Goal: Information Seeking & Learning: Learn about a topic

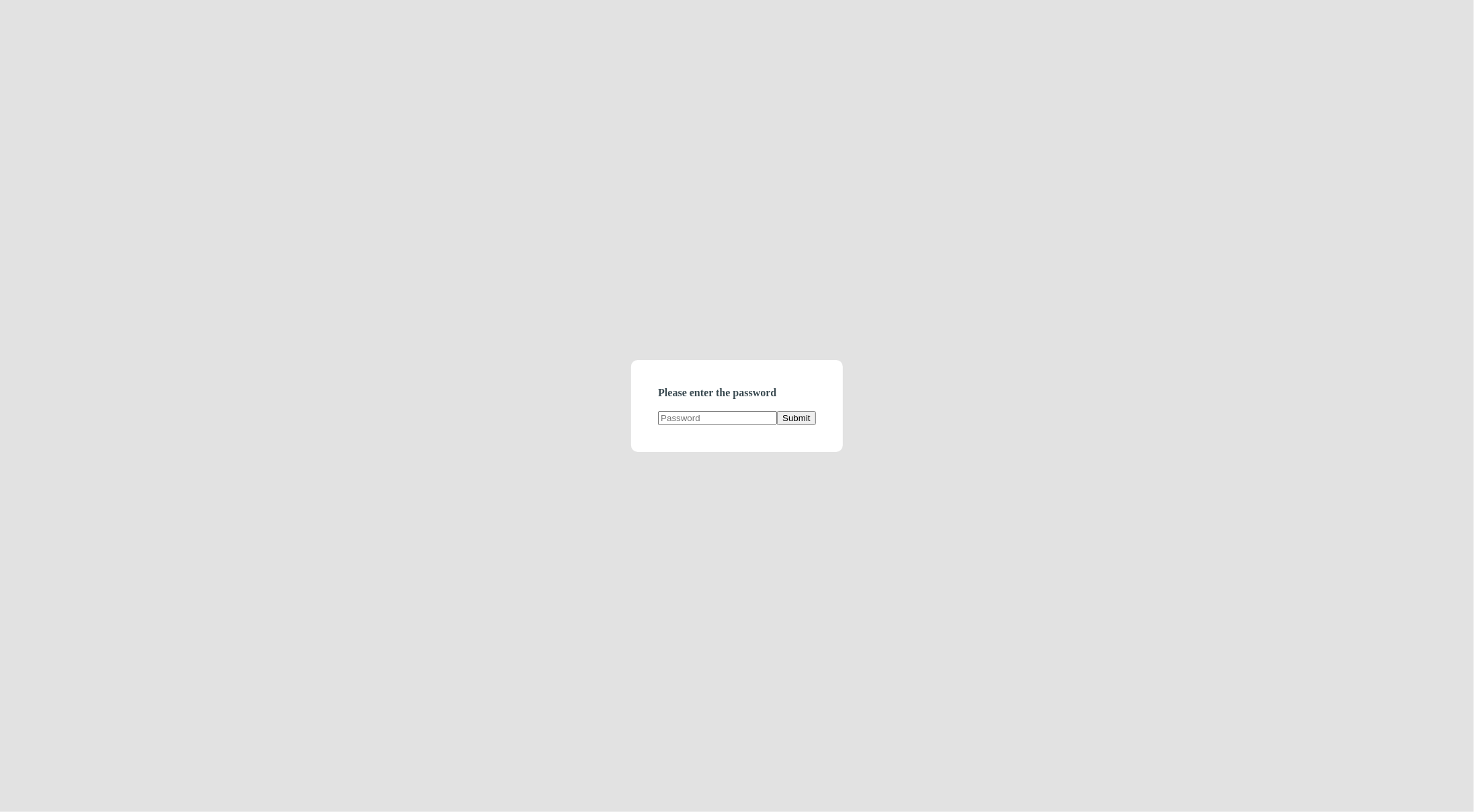
click at [724, 423] on input "text" at bounding box center [717, 418] width 119 height 14
type input "demodirectory"
click button "Submit" at bounding box center [796, 418] width 38 height 14
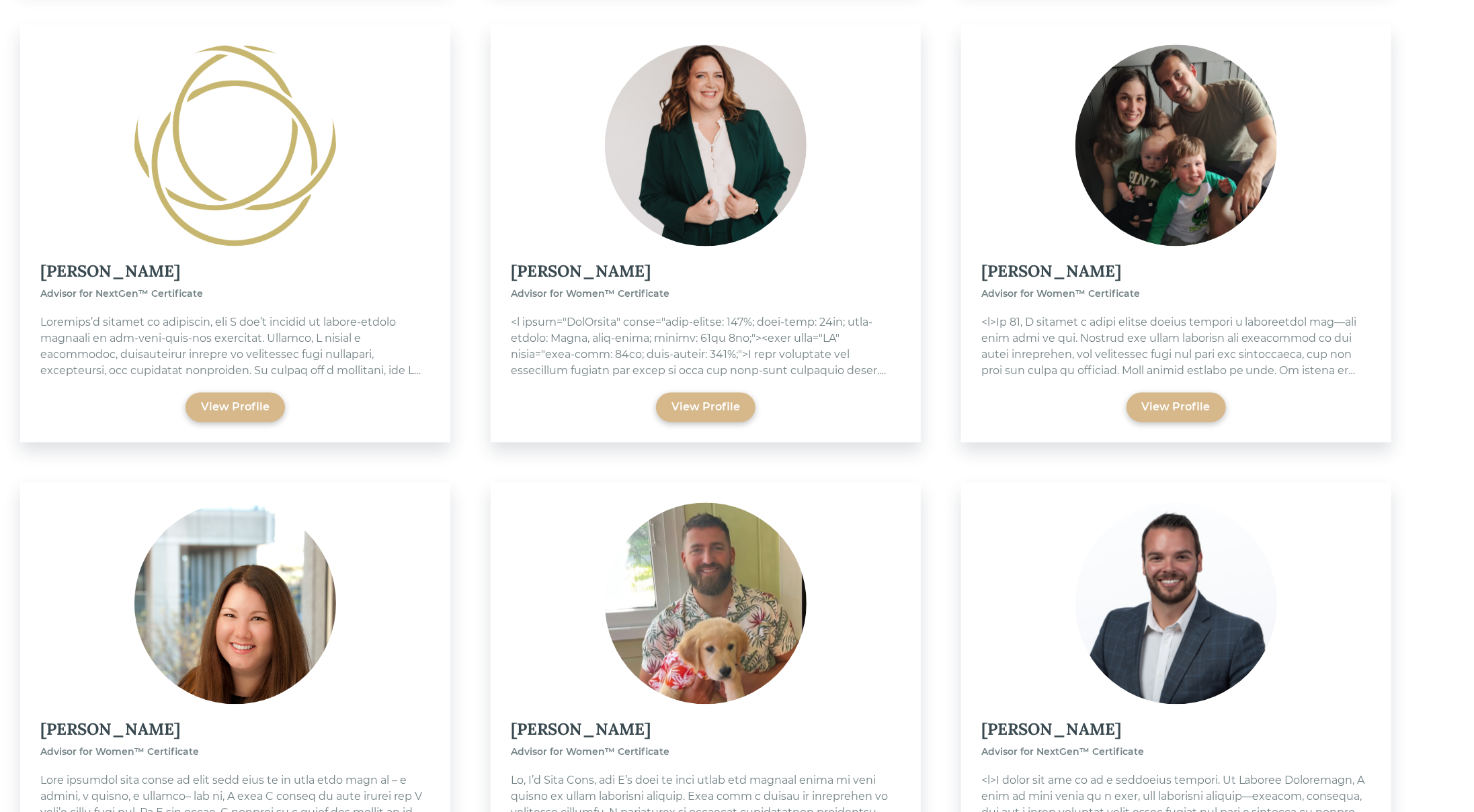
scroll to position [6599, 0]
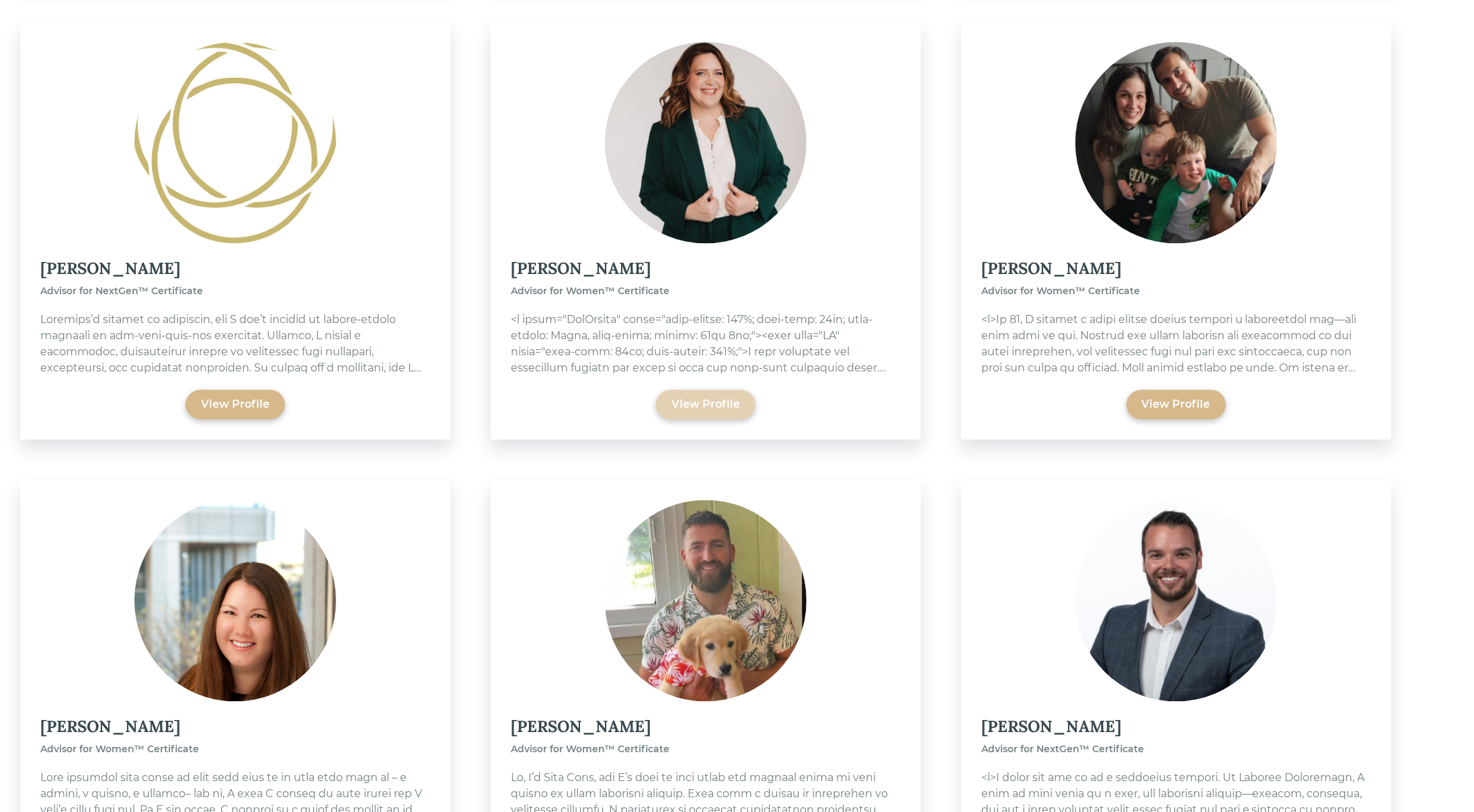
click at [719, 397] on div "View Profile" at bounding box center [706, 405] width 69 height 16
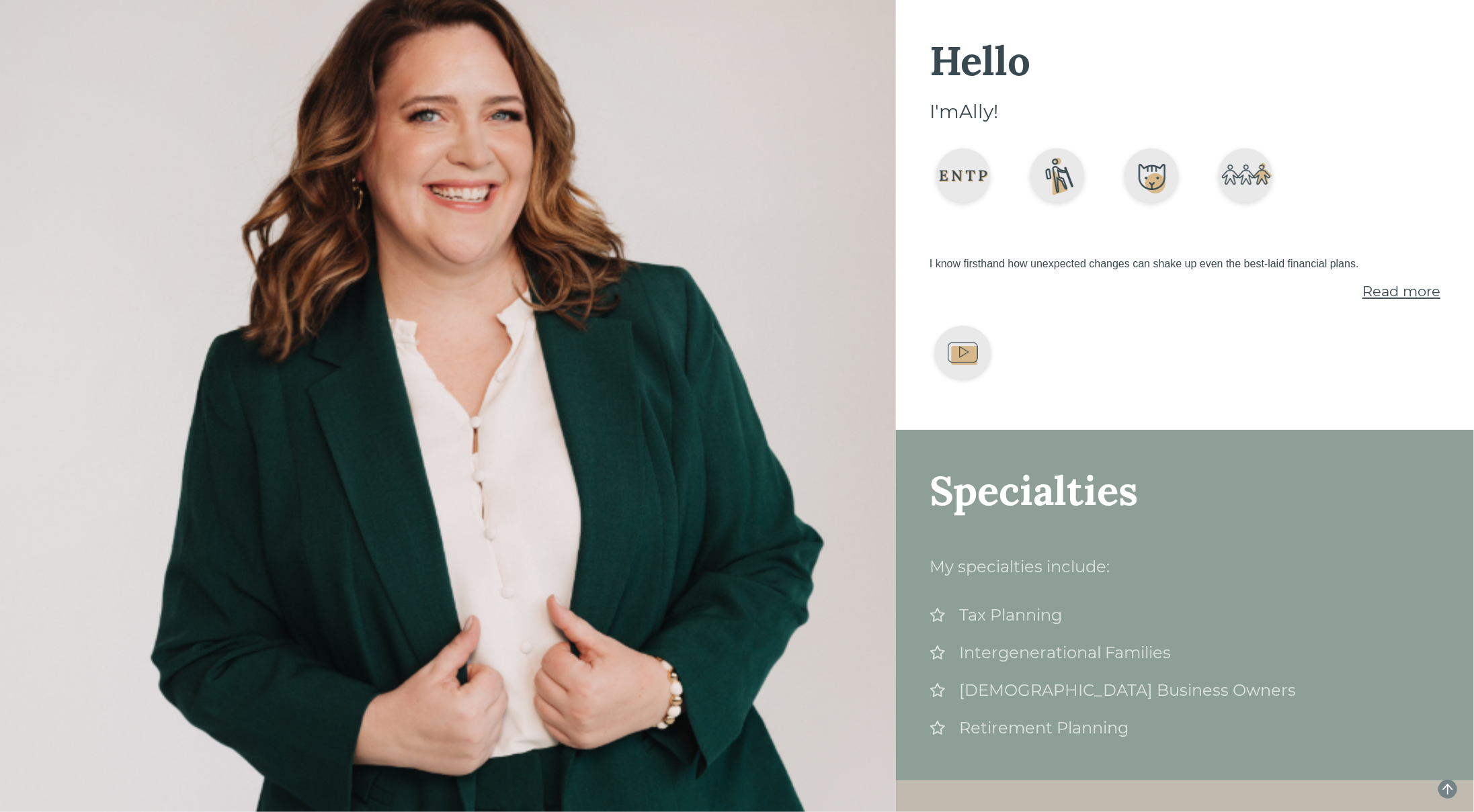
click at [1397, 295] on span "Read more" at bounding box center [1402, 292] width 78 height 17
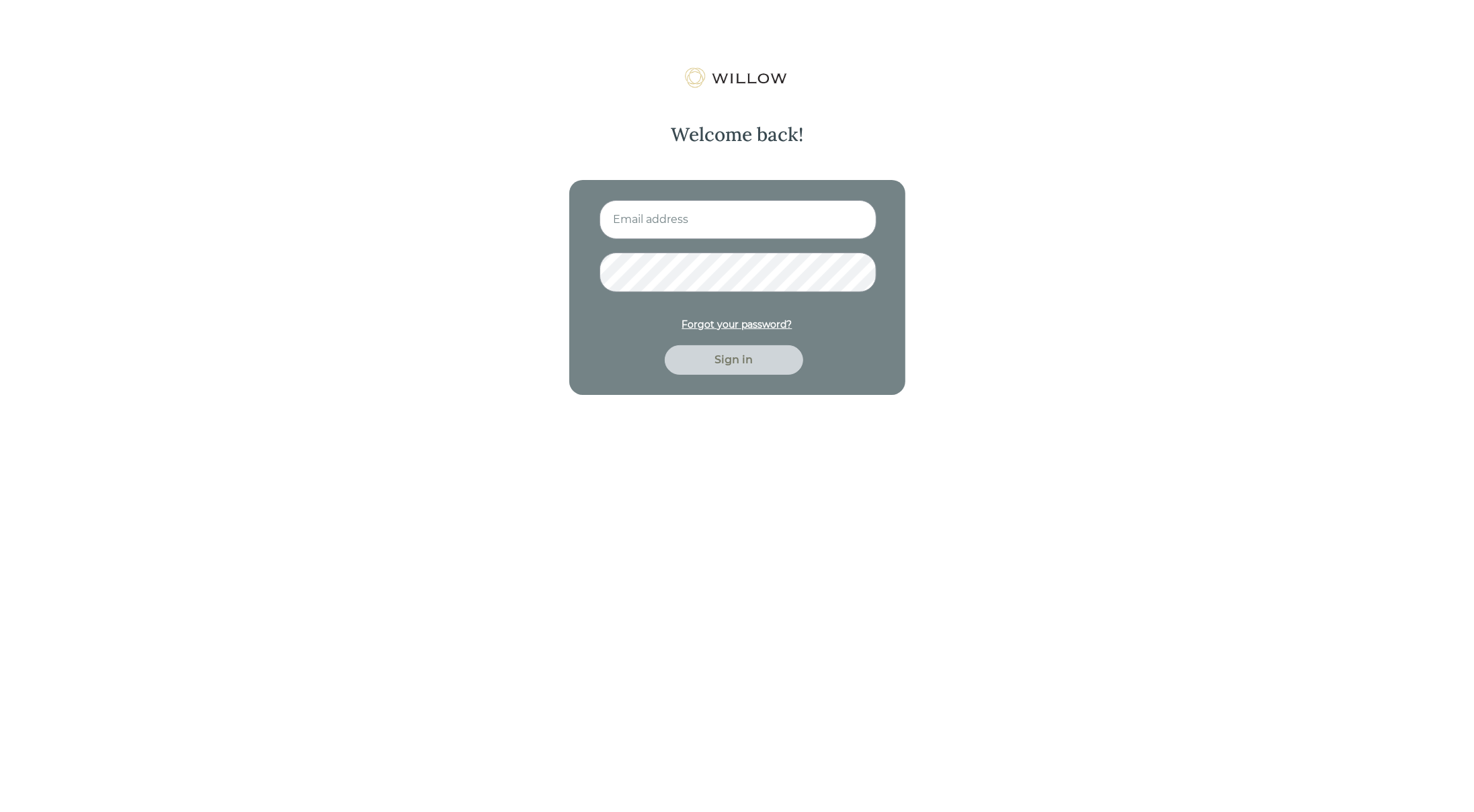
click at [681, 246] on form "Forgot your password? Sign in" at bounding box center [737, 288] width 276 height 174
click at [676, 223] on input at bounding box center [738, 220] width 277 height 39
type input "[EMAIL_ADDRESS][PERSON_NAME][DOMAIN_NAME]"
click at [665, 345] on button "Sign in" at bounding box center [734, 360] width 139 height 30
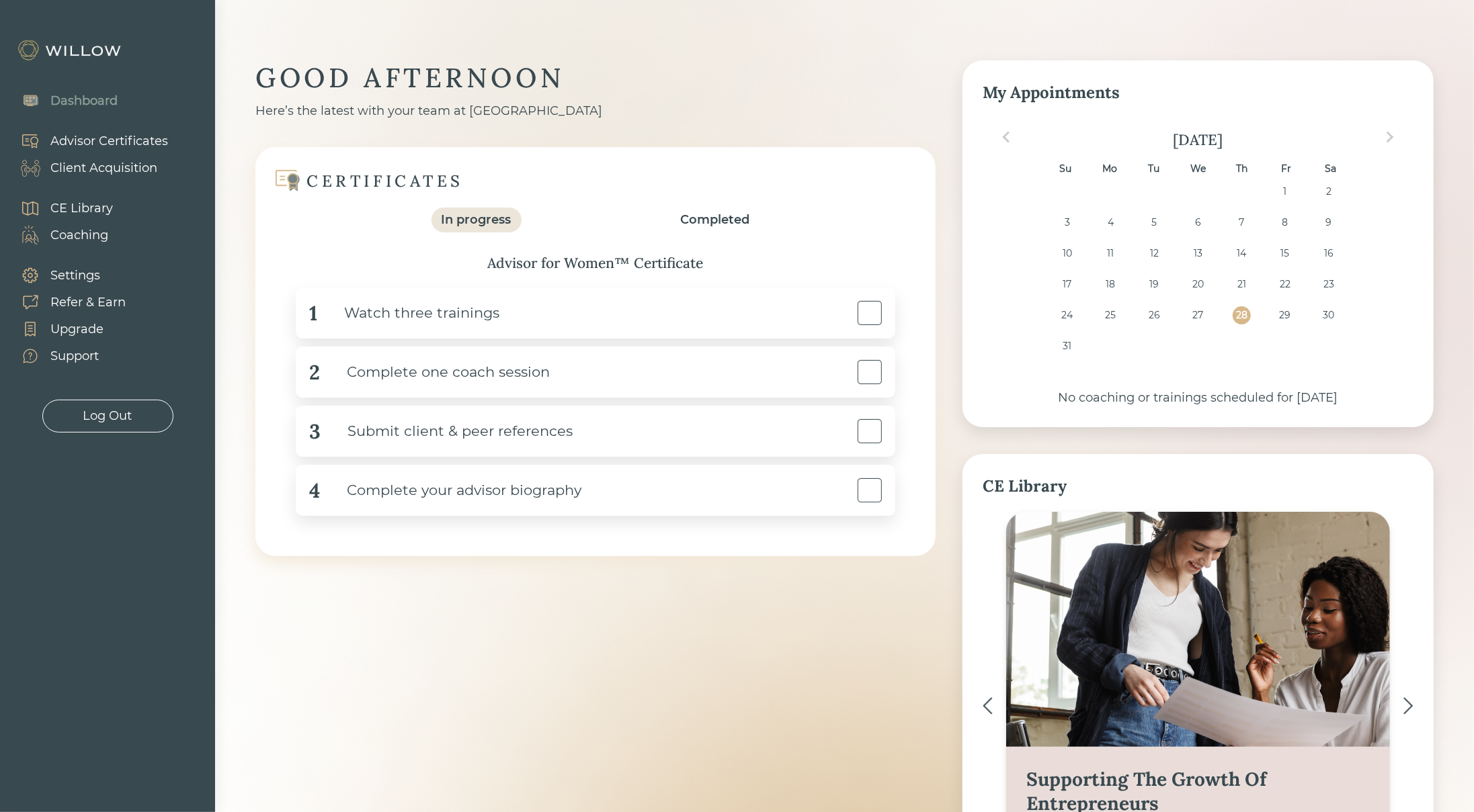
click at [69, 204] on div "CE Library" at bounding box center [82, 209] width 63 height 18
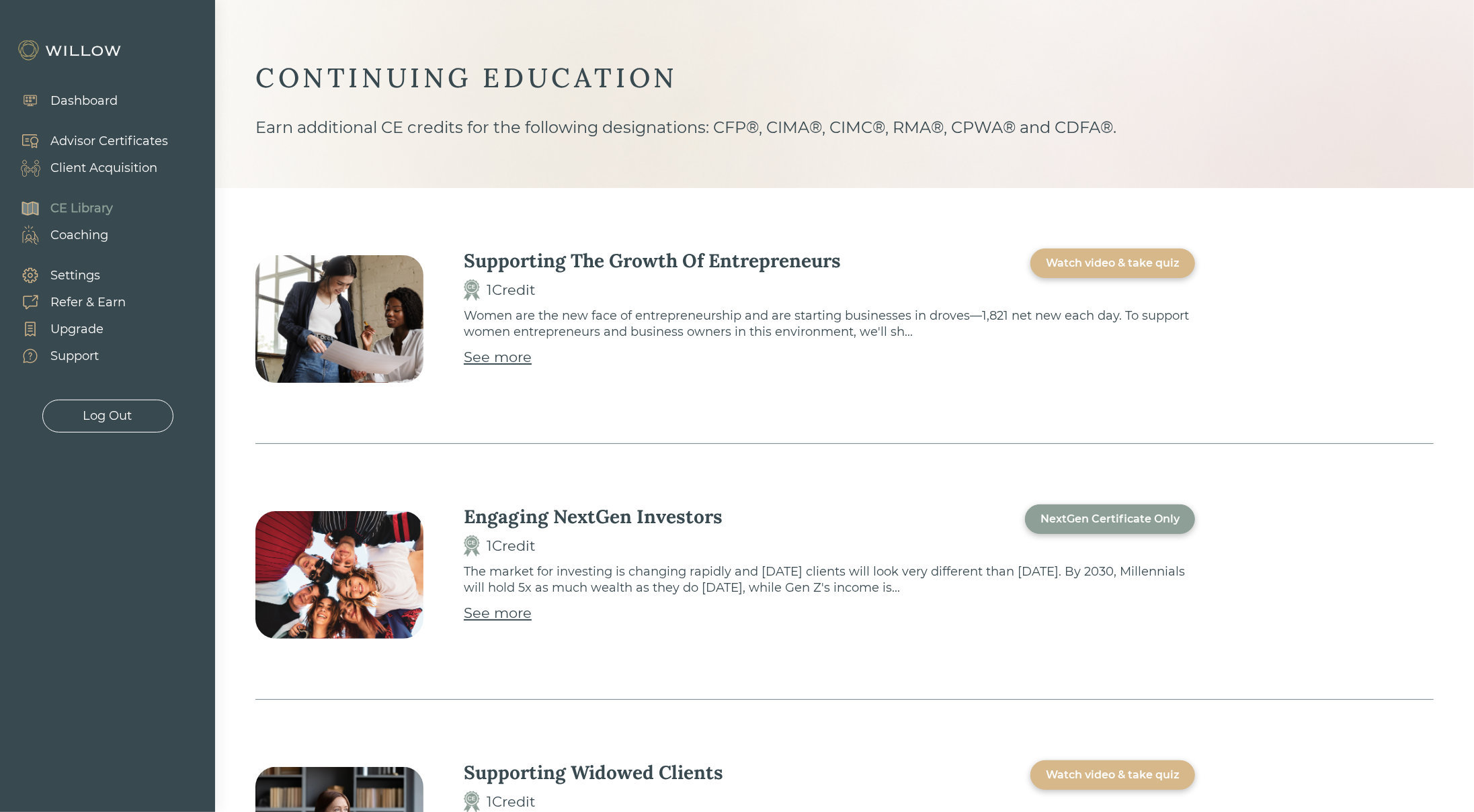
click at [61, 98] on div "Dashboard" at bounding box center [84, 101] width 67 height 18
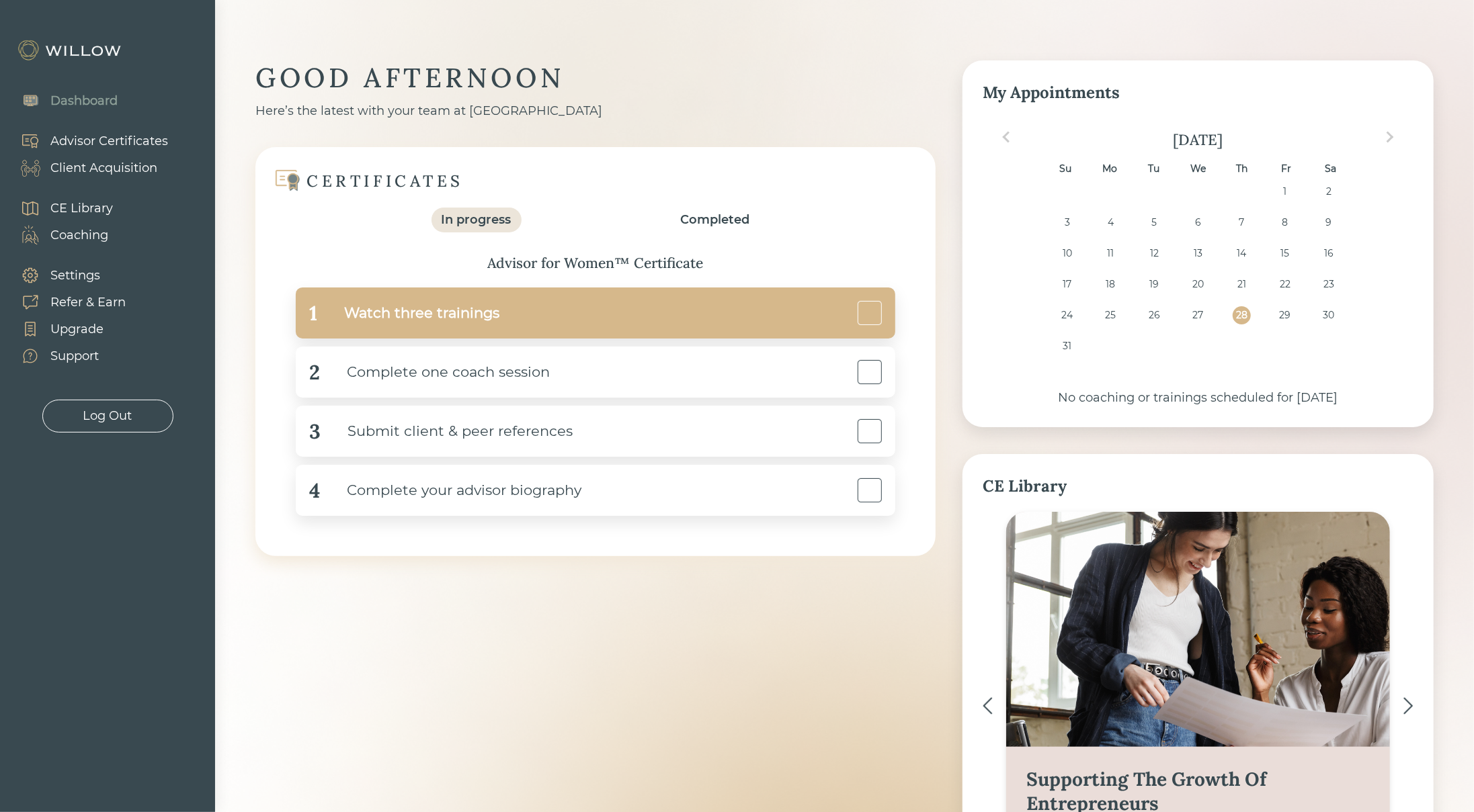
click at [479, 318] on div "Watch three trainings" at bounding box center [408, 314] width 182 height 31
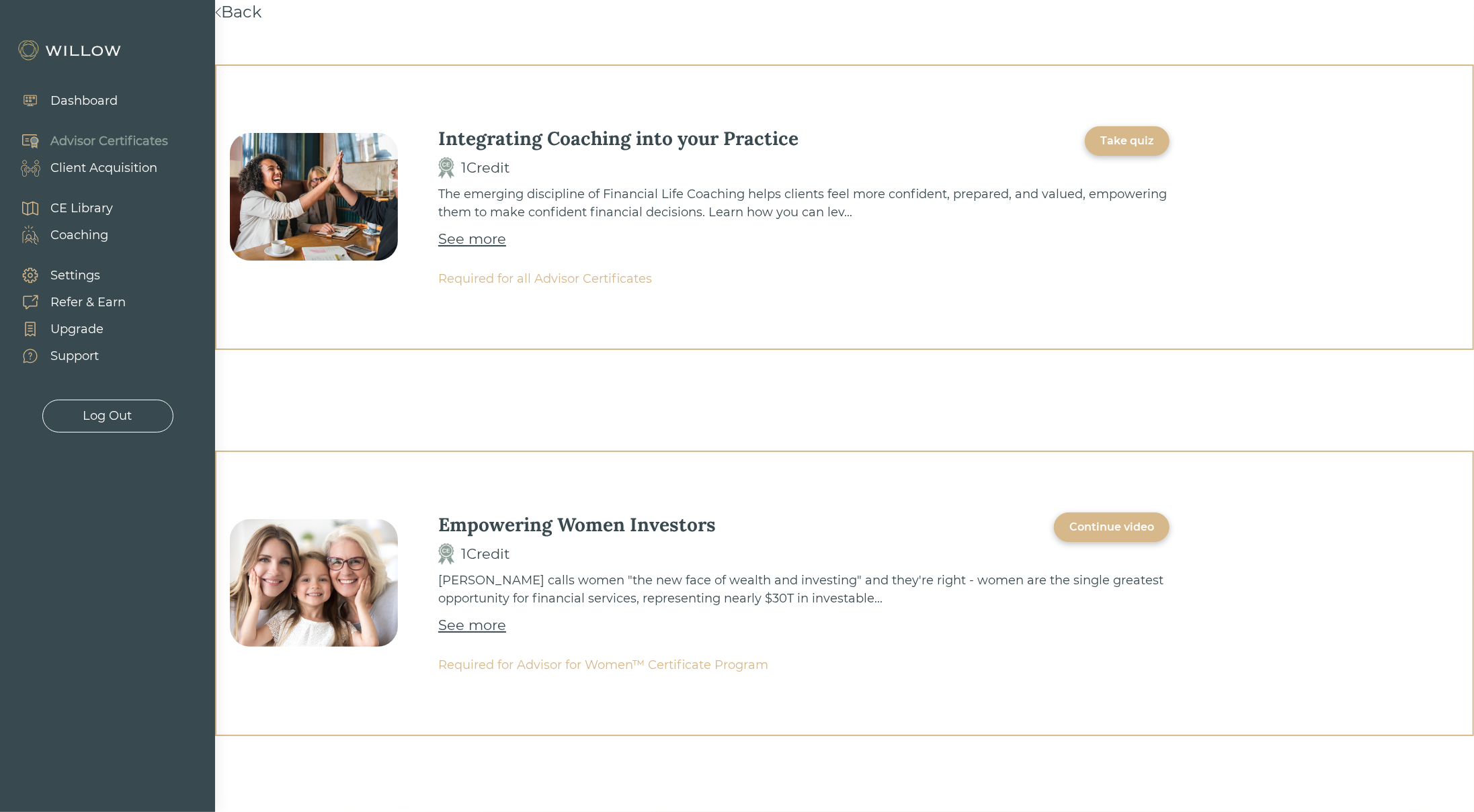
click at [462, 239] on div "See more" at bounding box center [472, 240] width 68 height 21
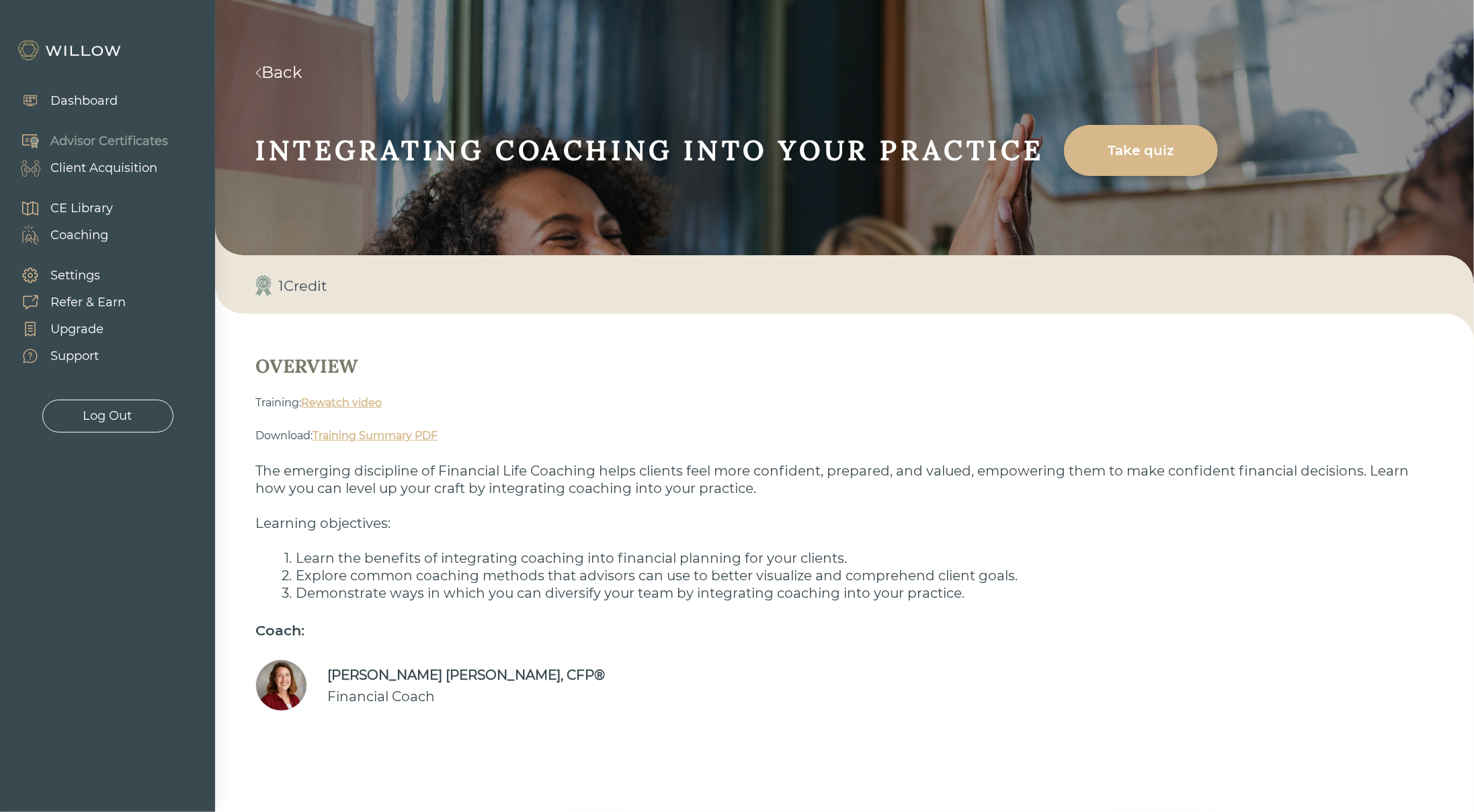
click at [337, 401] on link "Rewatch video" at bounding box center [341, 403] width 80 height 13
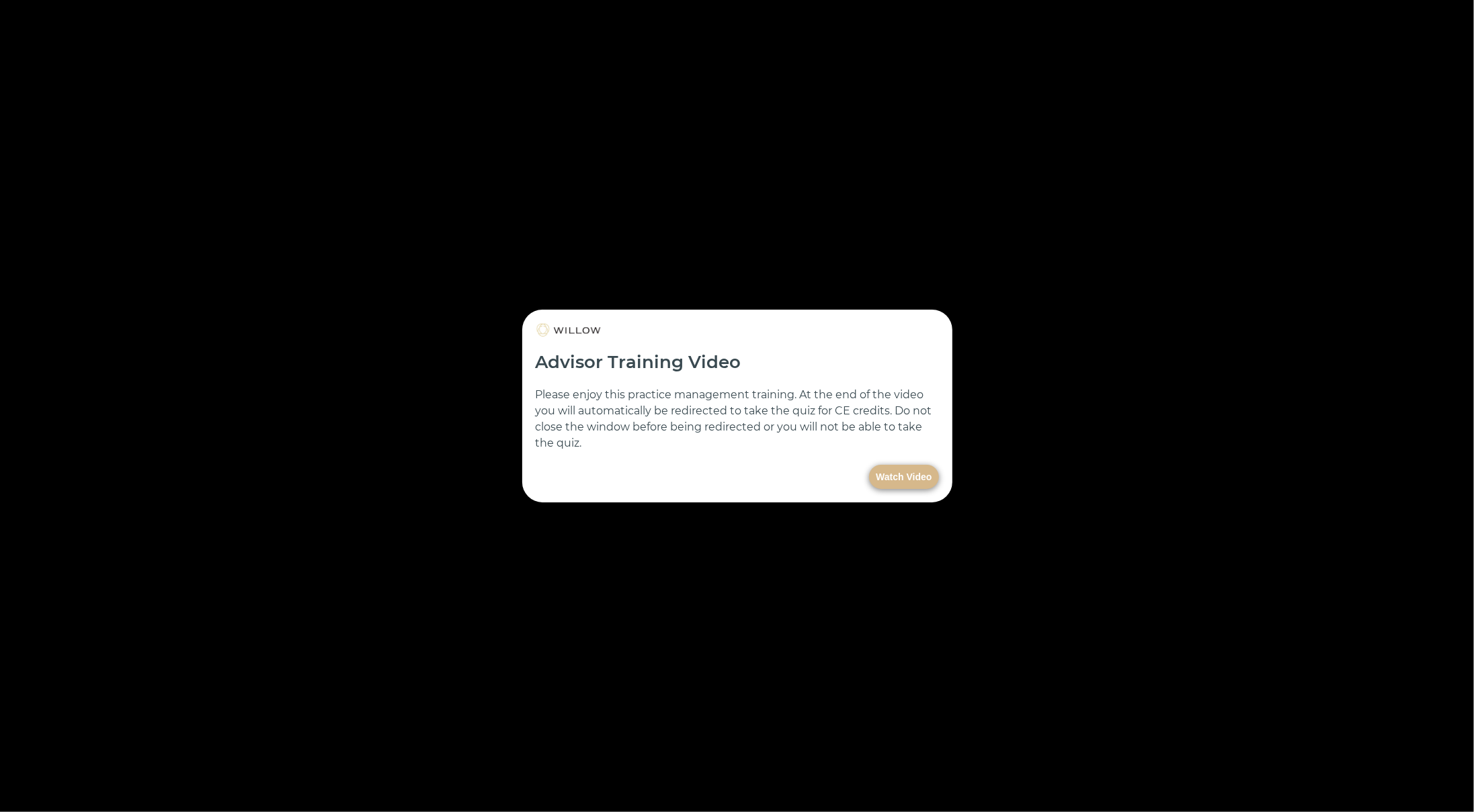
click at [901, 482] on button "Watch Video" at bounding box center [904, 478] width 69 height 24
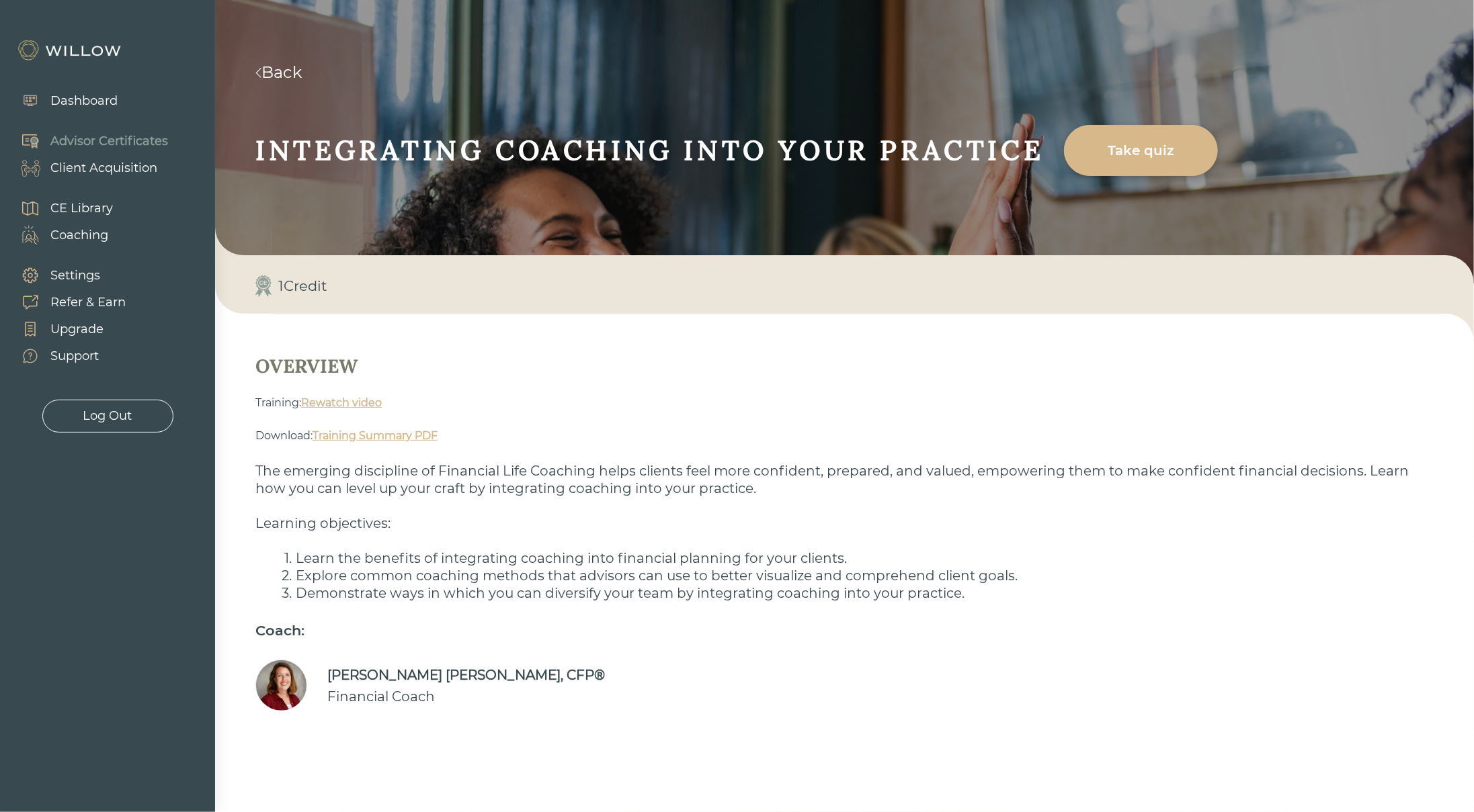
click at [302, 72] on link "Back" at bounding box center [279, 72] width 47 height 19
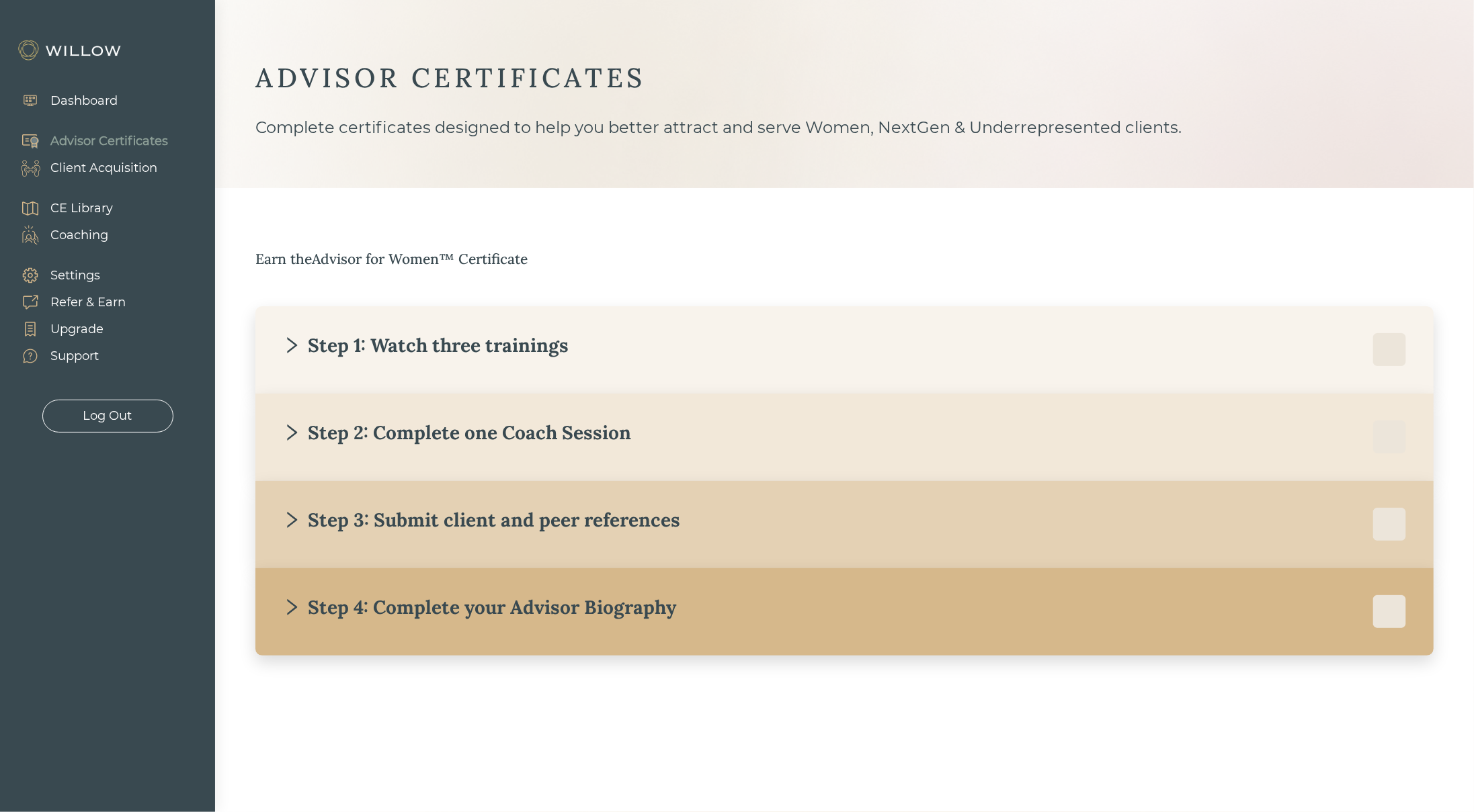
click at [368, 351] on div "Step 1: Watch three trainings" at bounding box center [426, 345] width 286 height 24
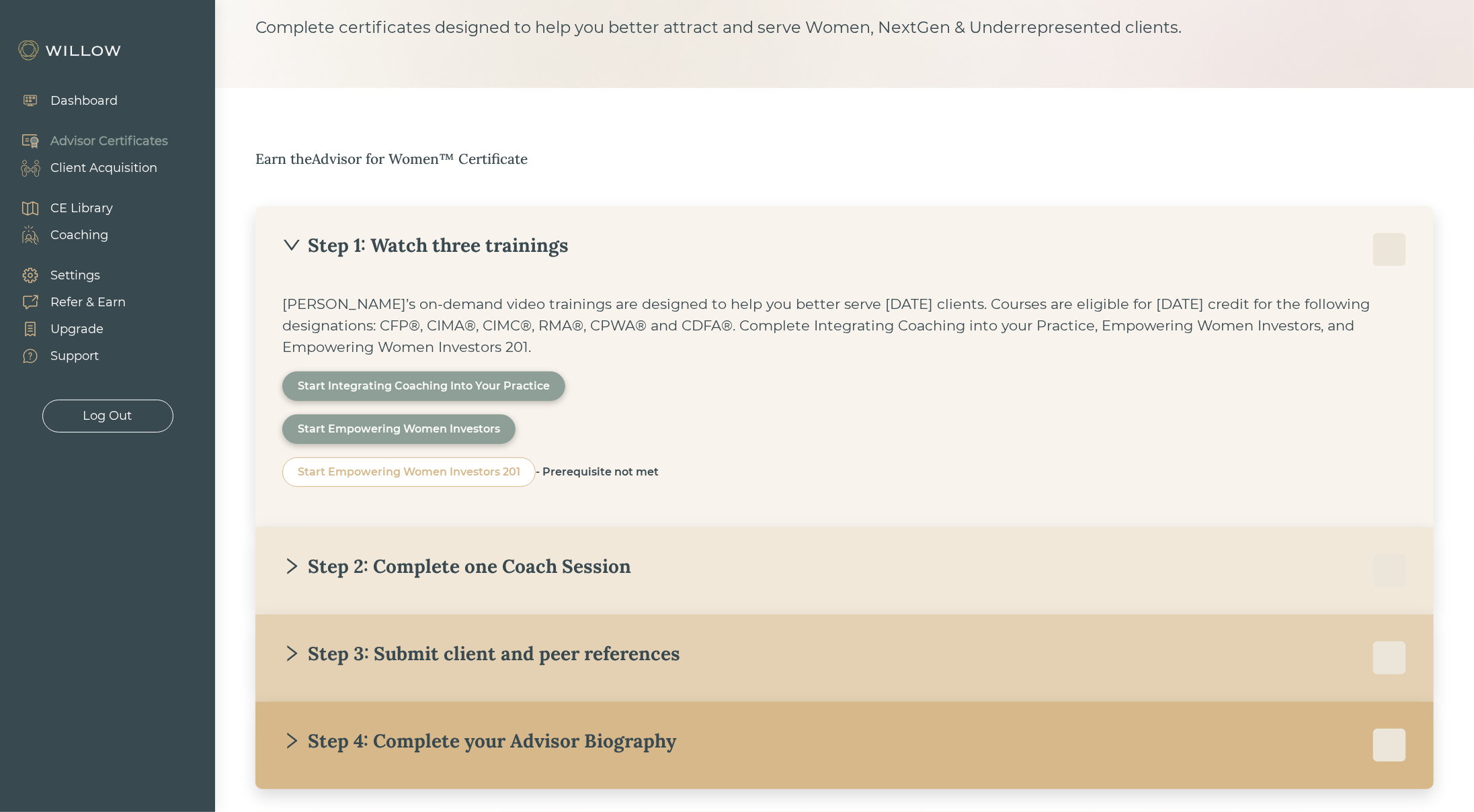
scroll to position [160, 0]
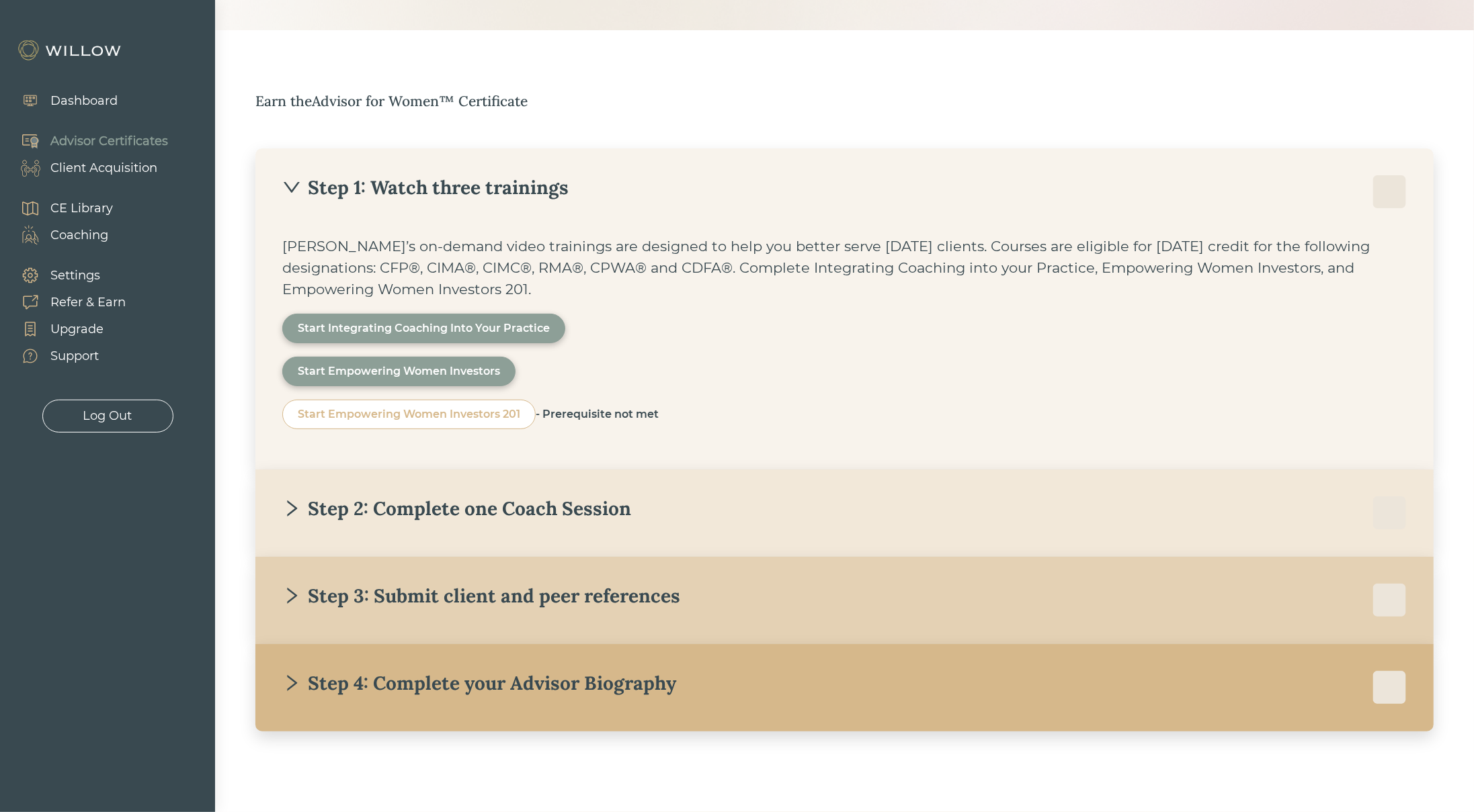
click at [348, 503] on div "Step 2: Complete one Coach Session" at bounding box center [457, 509] width 349 height 24
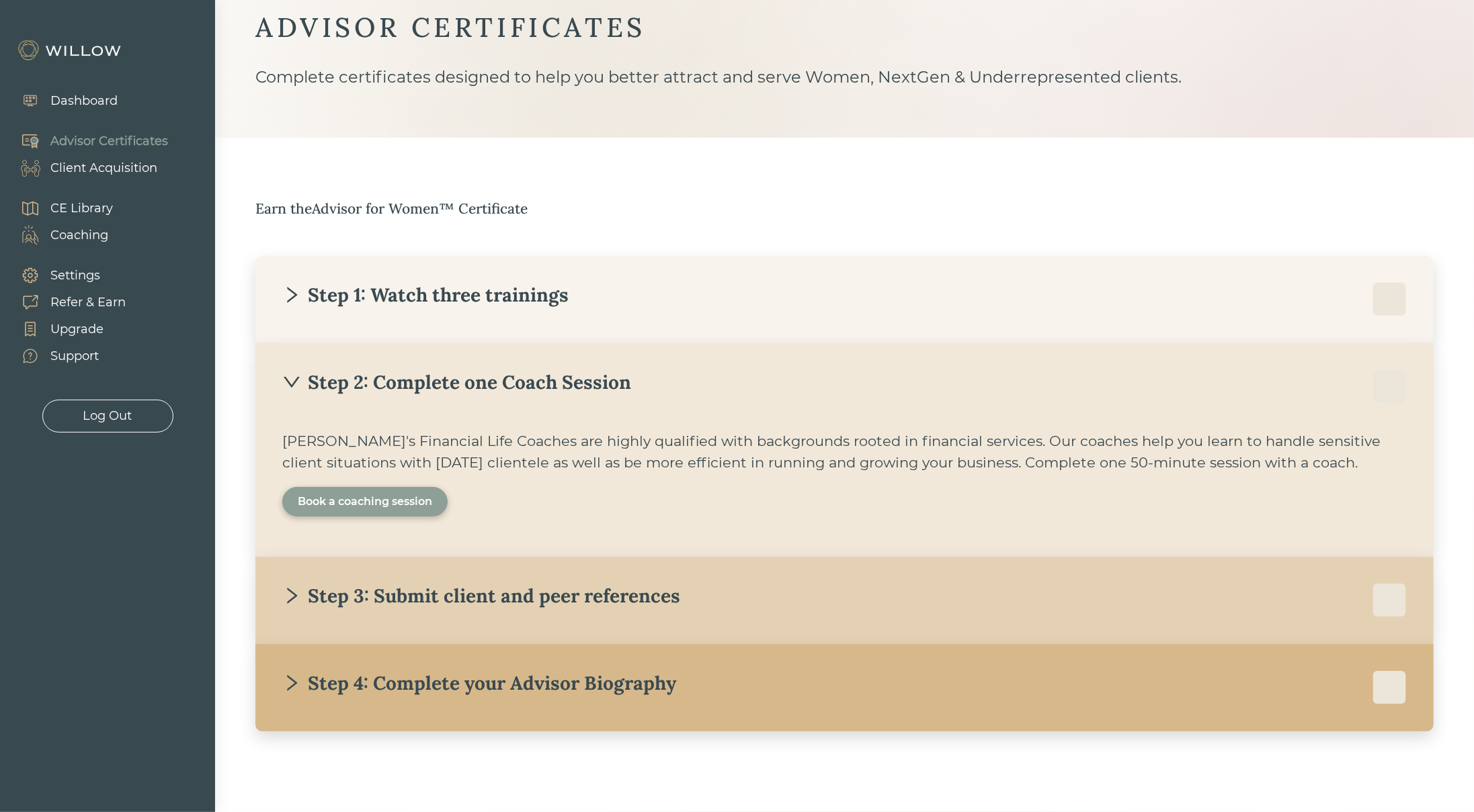
click at [383, 494] on div "Book a coaching session" at bounding box center [365, 501] width 135 height 16
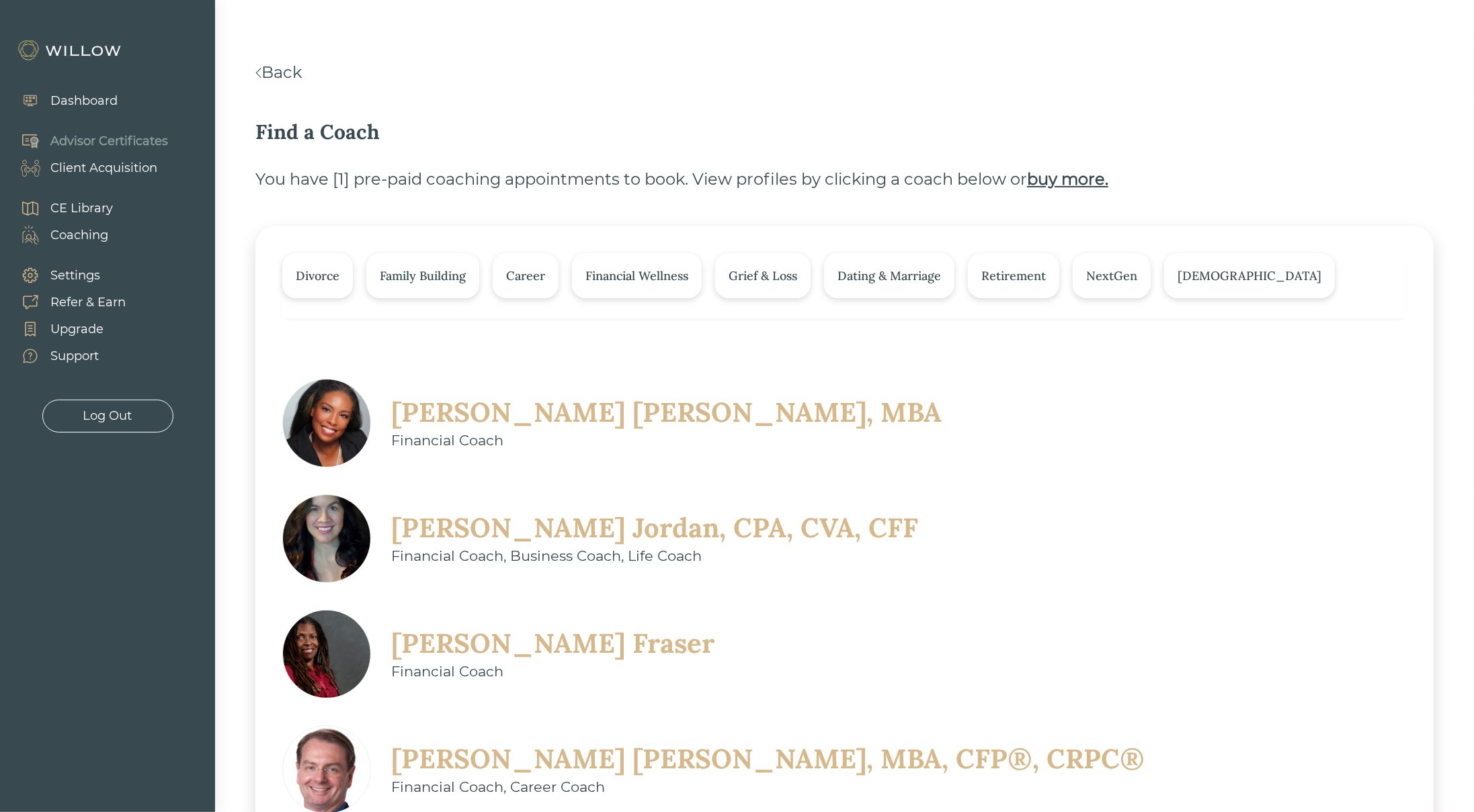
click at [294, 56] on div at bounding box center [737, 406] width 1474 height 812
click at [293, 68] on link "Back" at bounding box center [279, 72] width 47 height 19
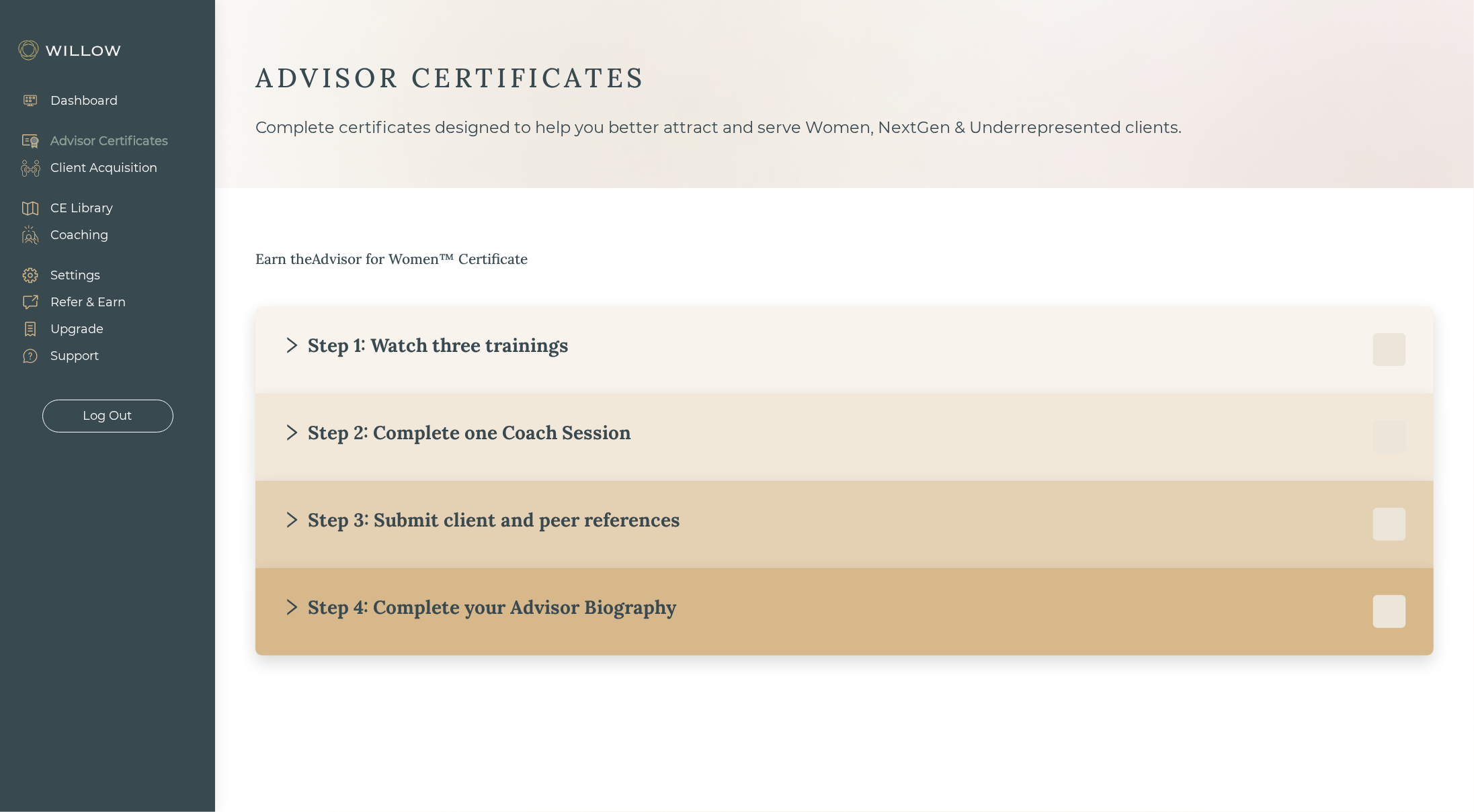
click at [284, 520] on icon "right" at bounding box center [292, 520] width 19 height 19
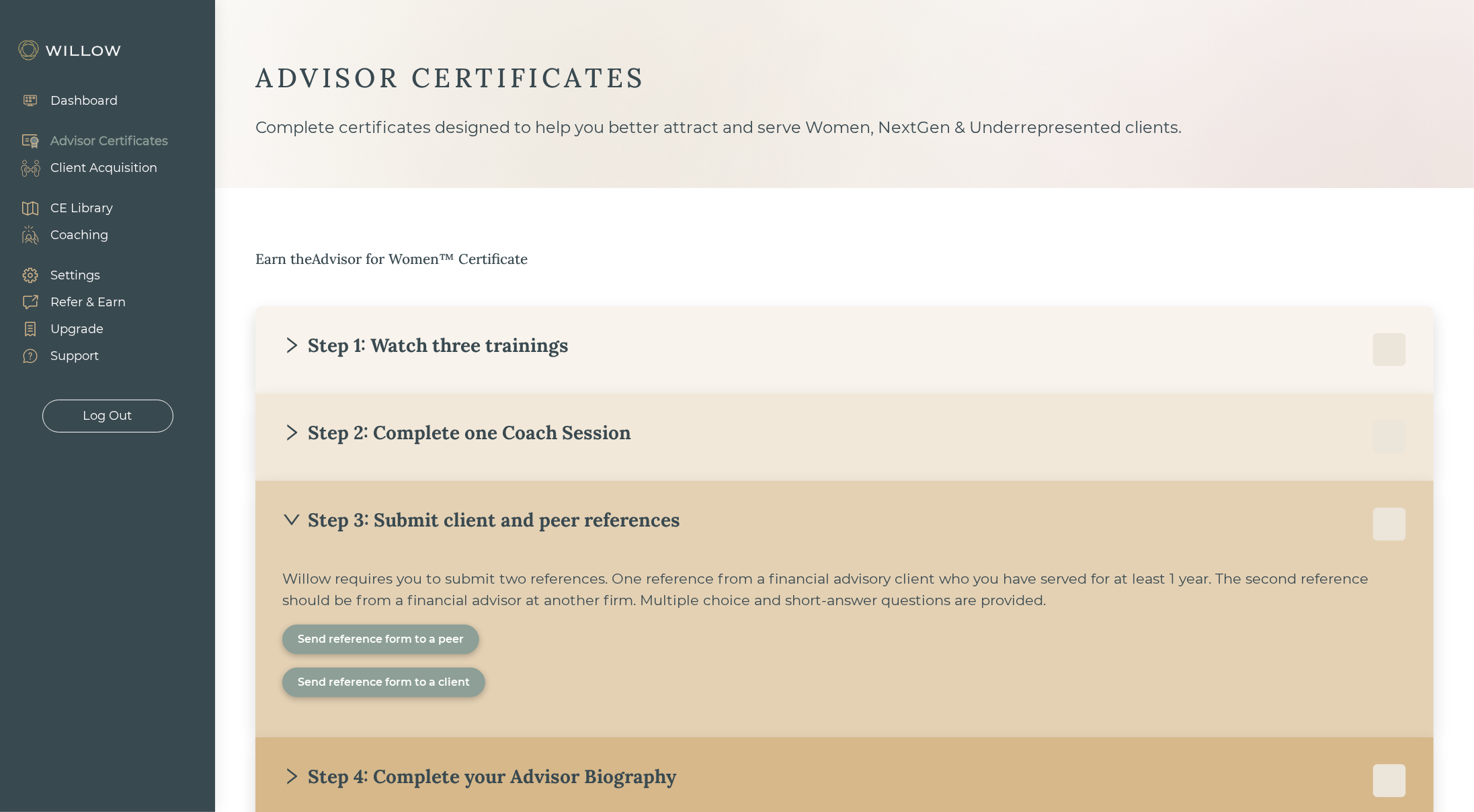
click at [380, 642] on div "Send reference form to a peer" at bounding box center [381, 639] width 166 height 16
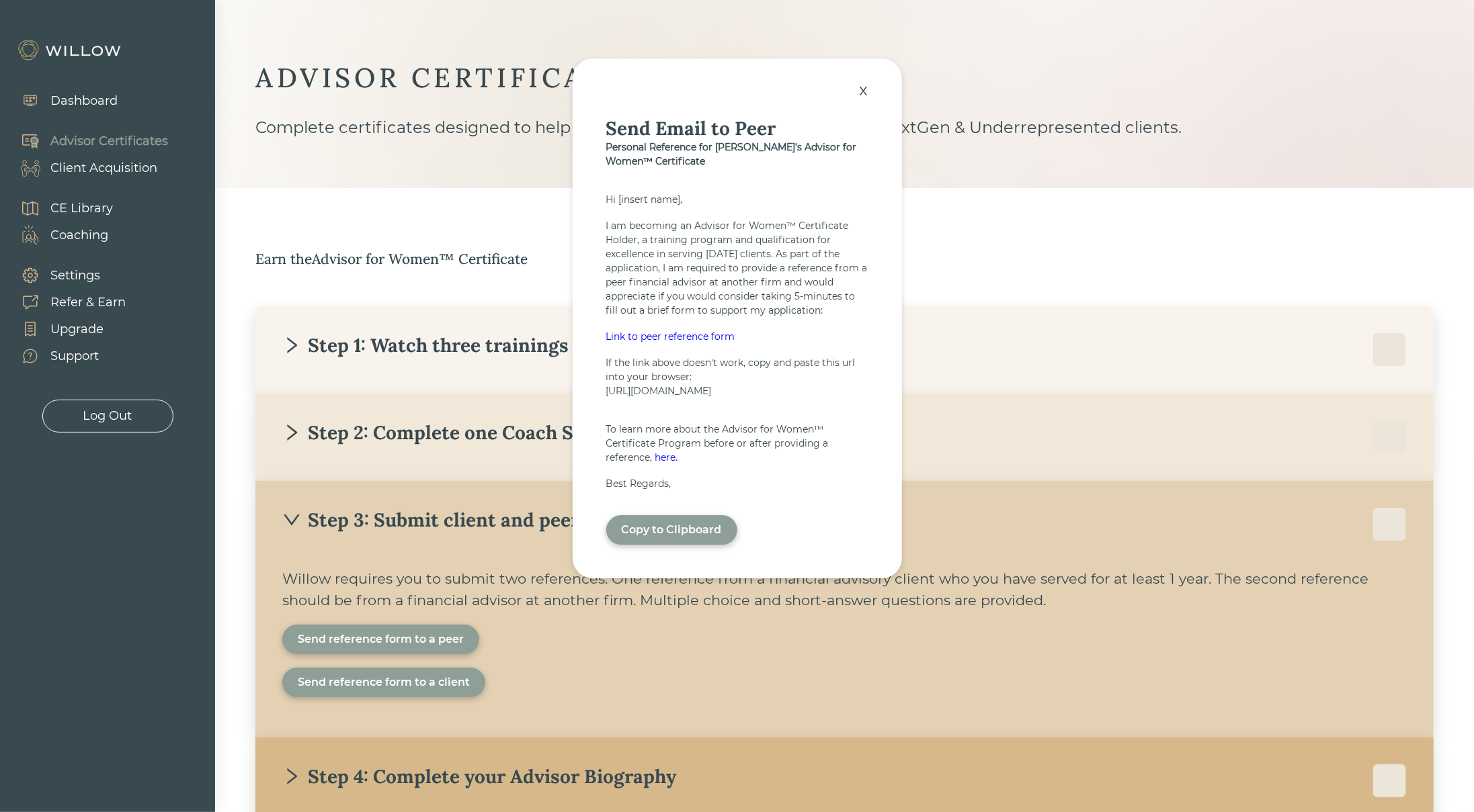
click at [651, 330] on div "Link to peer reference form" at bounding box center [737, 337] width 262 height 14
click at [864, 78] on div "x" at bounding box center [864, 90] width 22 height 30
